Goal: Task Accomplishment & Management: Use online tool/utility

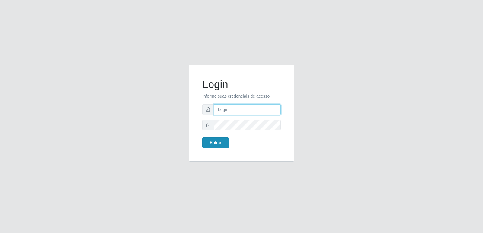
type input "[PERSON_NAME][EMAIL_ADDRESS][DOMAIN_NAME]"
click at [221, 142] on button "Entrar" at bounding box center [215, 143] width 27 height 11
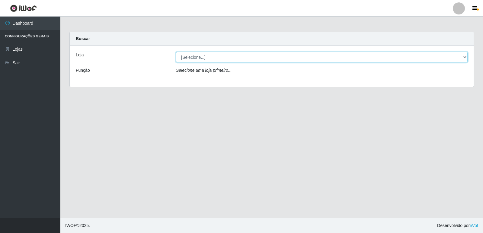
click at [211, 57] on select "[Selecione...] Hiper Queiroz - [GEOGRAPHIC_DATA] [GEOGRAPHIC_DATA] [GEOGRAPHIC_…" at bounding box center [322, 57] width 292 height 11
select select "516"
click at [176, 52] on select "[Selecione...] Hiper Queiroz - [GEOGRAPHIC_DATA] [GEOGRAPHIC_DATA] [GEOGRAPHIC_…" at bounding box center [322, 57] width 292 height 11
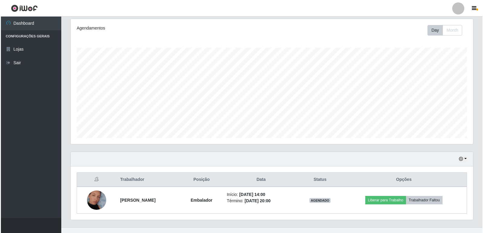
scroll to position [87, 0]
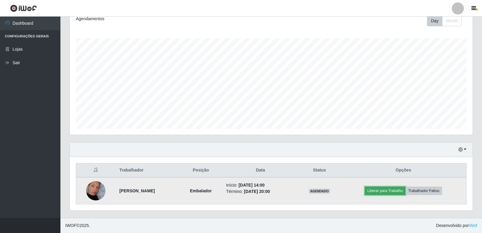
click at [393, 192] on button "Liberar para Trabalho" at bounding box center [384, 191] width 41 height 8
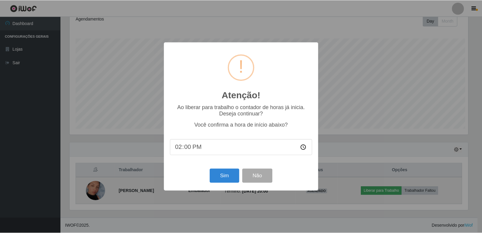
scroll to position [125, 399]
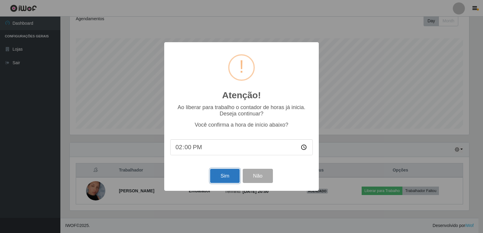
click at [224, 178] on button "Sim" at bounding box center [224, 176] width 29 height 14
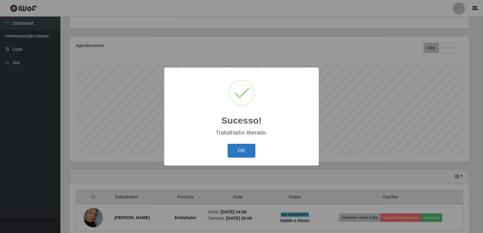
click at [238, 152] on button "OK" at bounding box center [242, 151] width 28 height 14
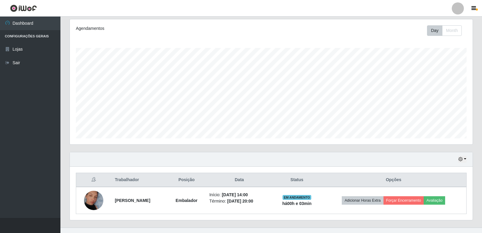
scroll to position [87, 0]
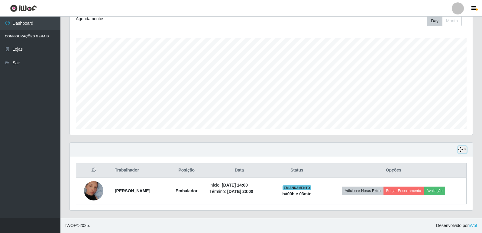
click at [461, 150] on icon "button" at bounding box center [460, 150] width 4 height 4
click at [441, 114] on button "3 dias" at bounding box center [442, 114] width 48 height 13
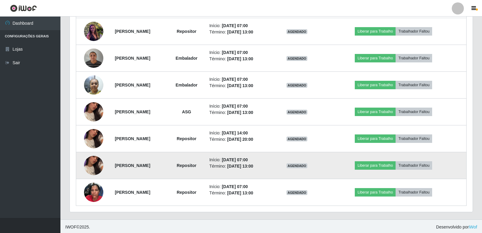
scroll to position [275, 0]
